Goal: Navigation & Orientation: Find specific page/section

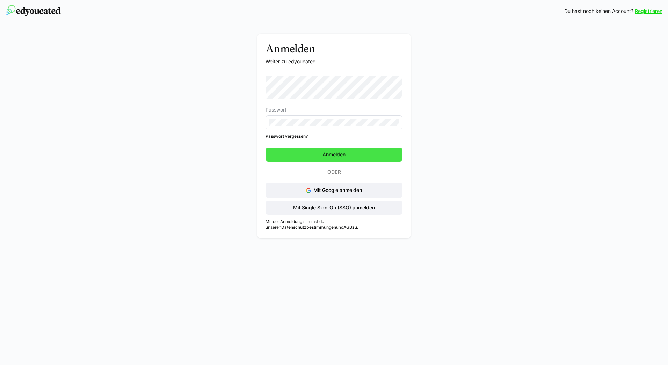
click at [329, 157] on span "Anmelden" at bounding box center [333, 154] width 25 height 7
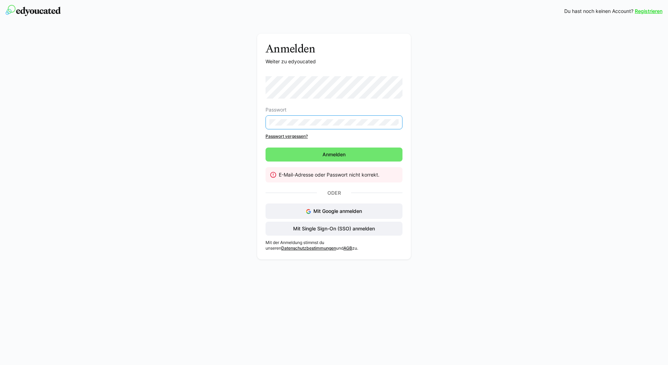
click at [456, 153] on div "Anmelden Weiter zu edyoucated Passwort Passwort vergessen? [GEOGRAPHIC_DATA] E-…" at bounding box center [334, 148] width 394 height 229
click at [358, 152] on span "Anmelden" at bounding box center [334, 154] width 137 height 14
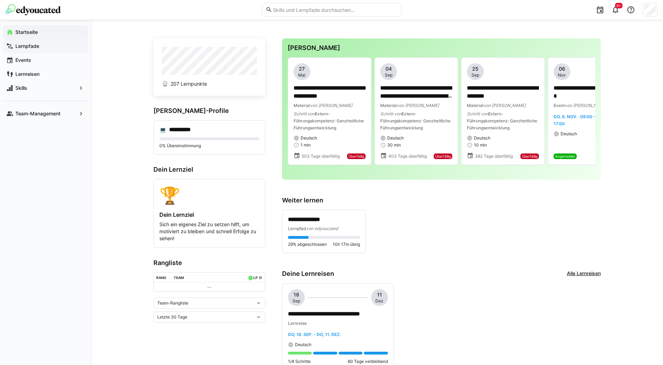
click at [0, 0] on app-navigation-label "Lernpfade" at bounding box center [0, 0] width 0 height 0
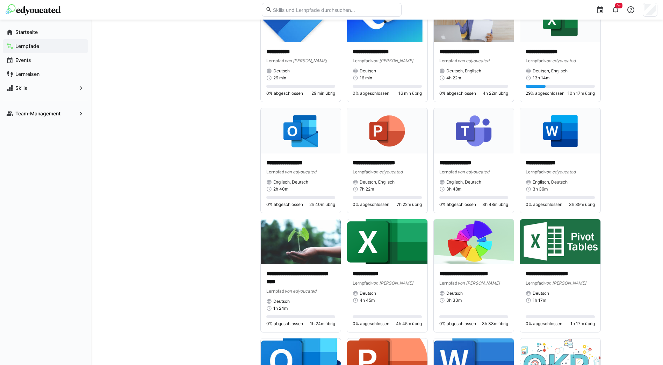
scroll to position [1388, 0]
